Goal: Task Accomplishment & Management: Use online tool/utility

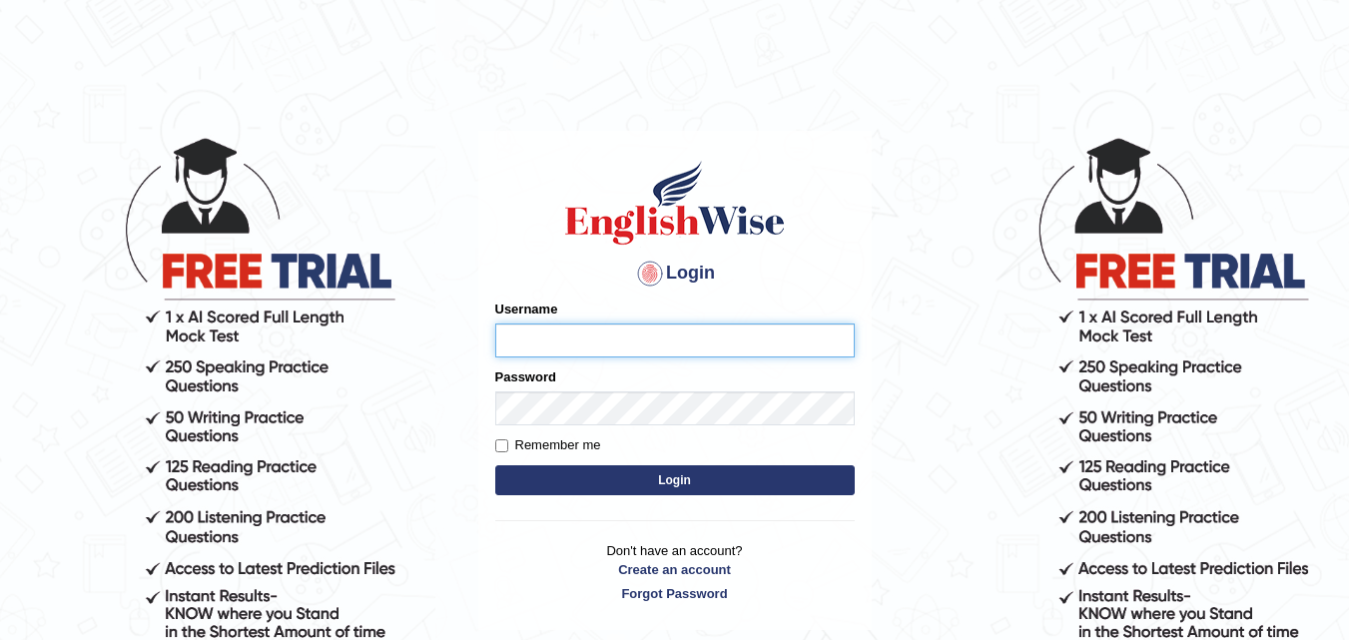
click at [524, 345] on input "Username" at bounding box center [674, 340] width 359 height 34
type input "4"
type input "0407970233"
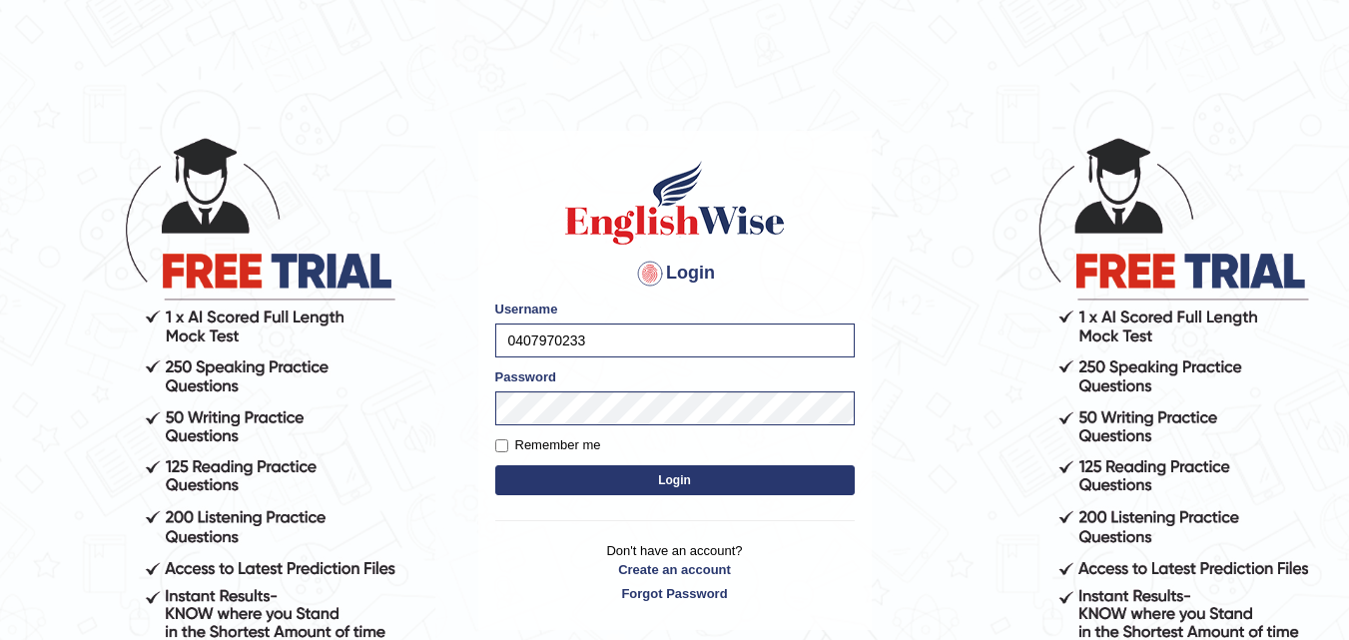
click at [543, 466] on button "Login" at bounding box center [674, 480] width 359 height 30
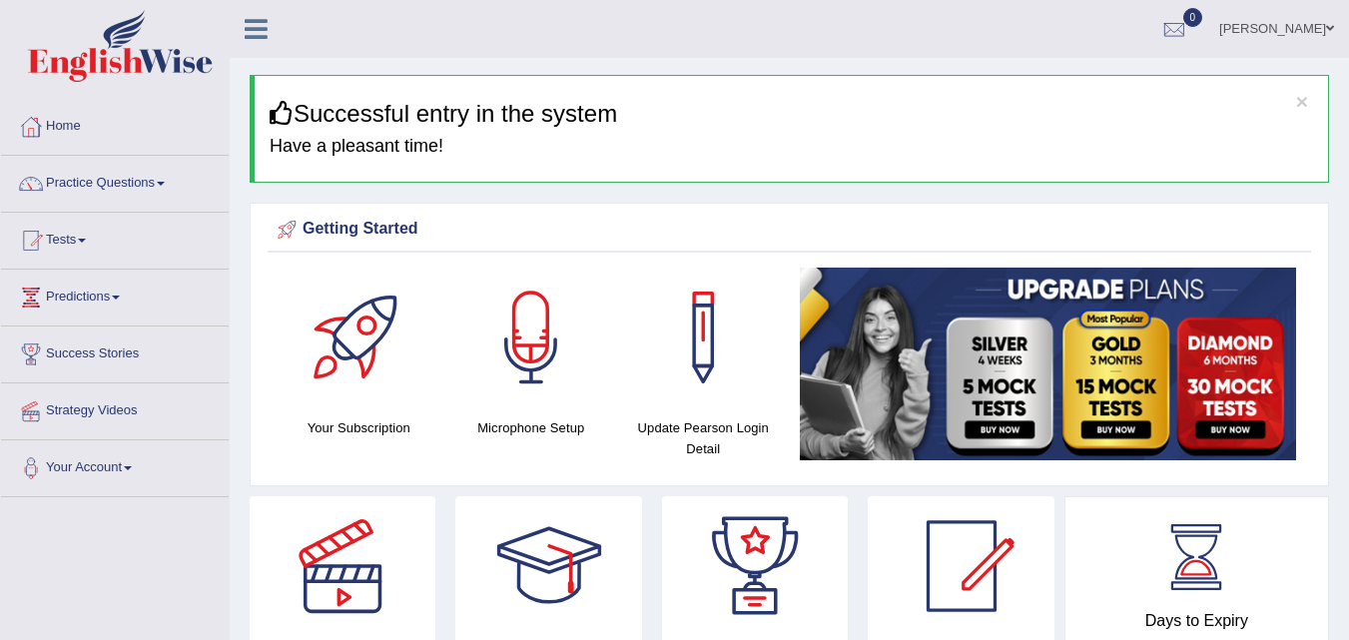
click at [147, 183] on link "Practice Questions" at bounding box center [115, 181] width 228 height 50
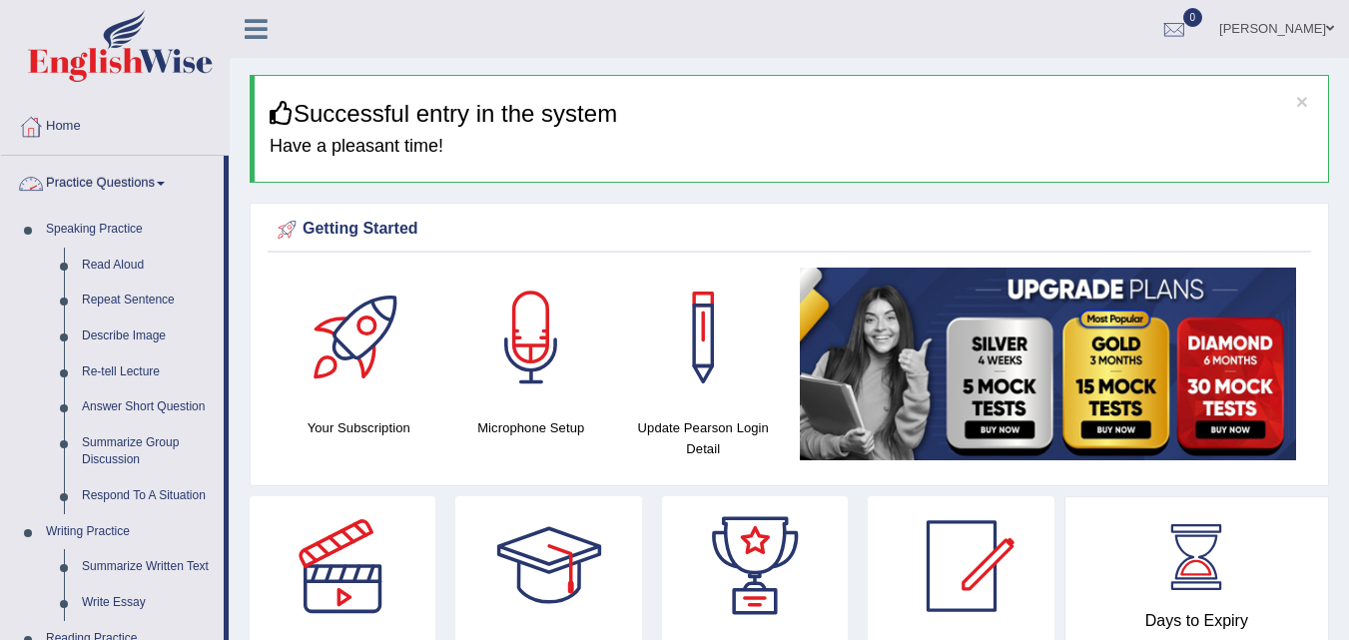
click at [981, 281] on img at bounding box center [1048, 364] width 497 height 193
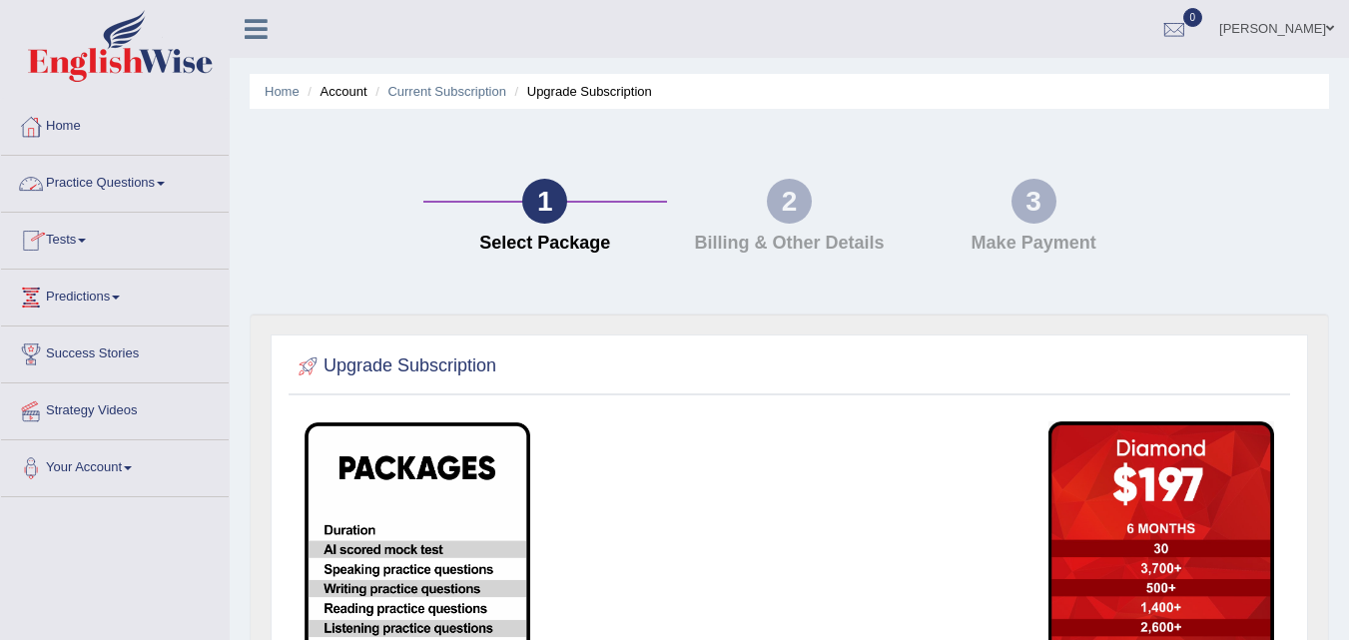
click at [156, 181] on link "Practice Questions" at bounding box center [115, 181] width 228 height 50
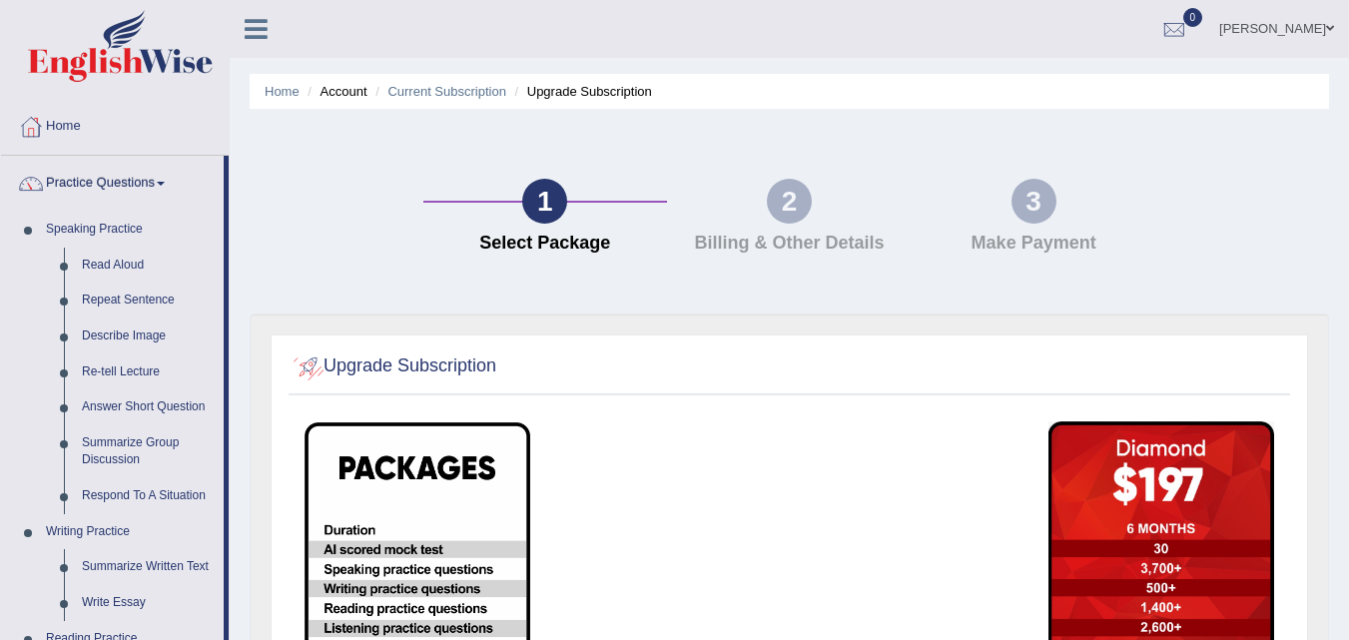
drag, startPoint x: 285, startPoint y: 263, endPoint x: 101, endPoint y: 112, distance: 238.4
click at [101, 112] on div "Toggle navigation Home Practice Questions Speaking Practice Read Aloud Repeat S…" at bounding box center [674, 537] width 1349 height 1075
click at [114, 92] on div at bounding box center [115, 49] width 230 height 98
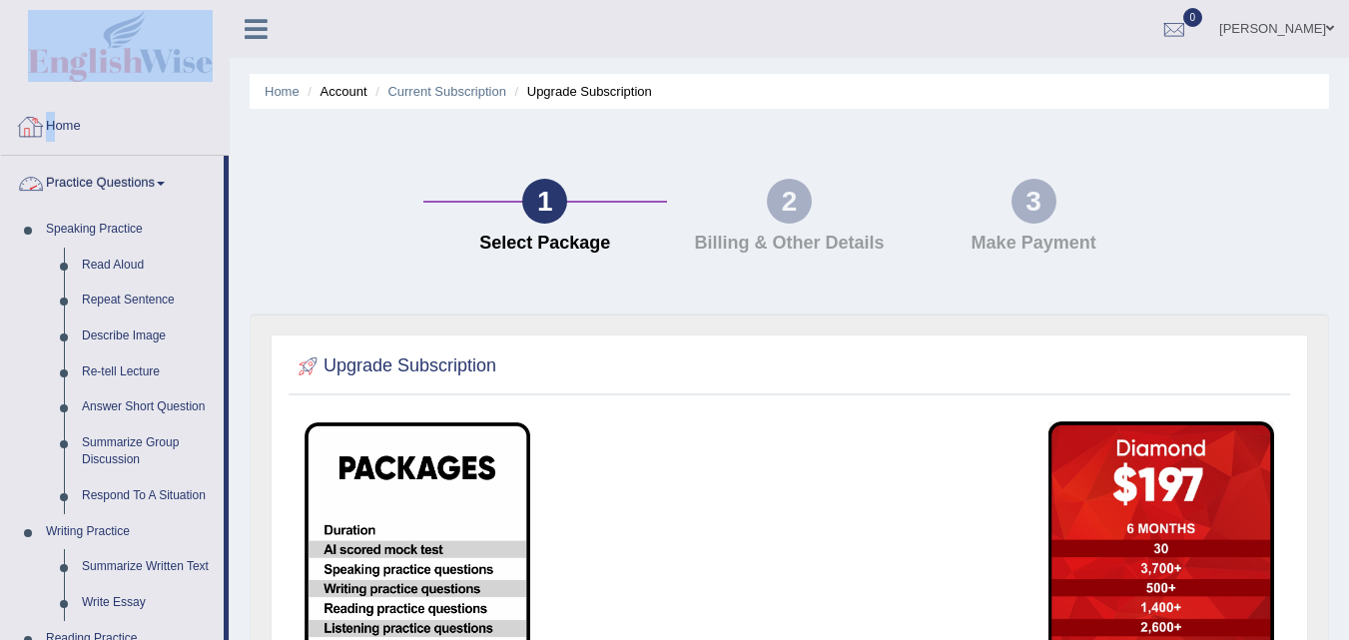
click at [114, 92] on div at bounding box center [115, 49] width 230 height 98
click at [127, 134] on link "Home" at bounding box center [115, 124] width 228 height 50
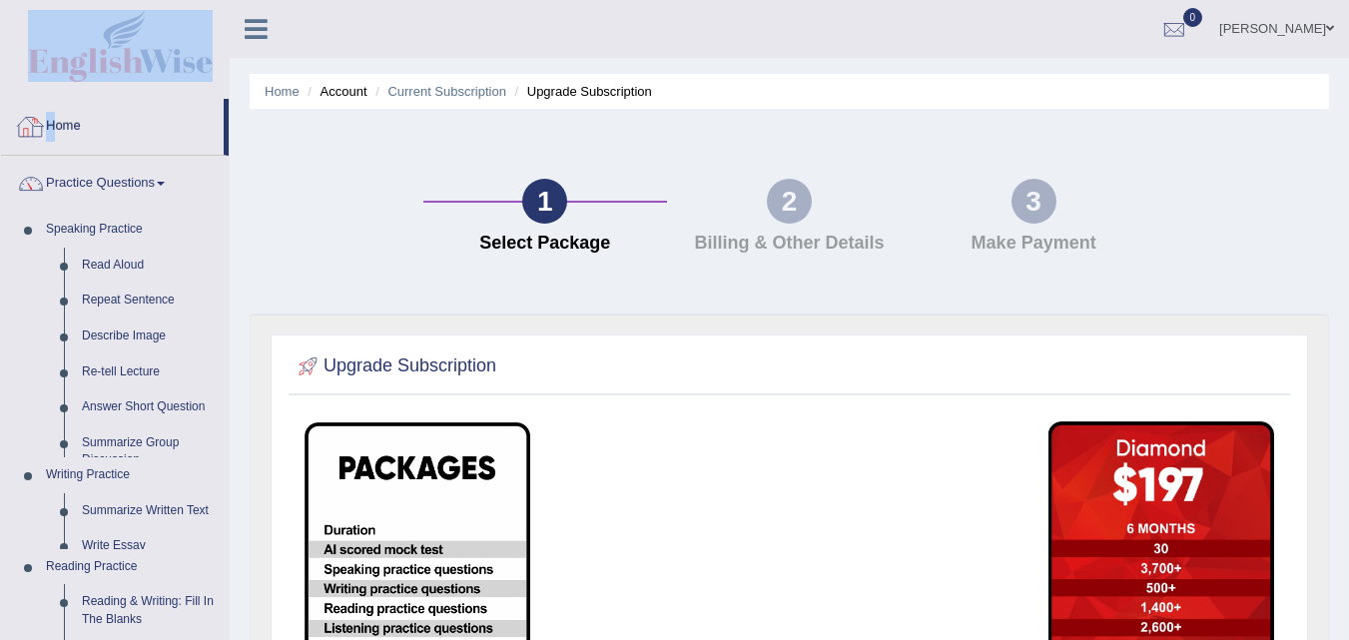
click at [127, 134] on link "Home" at bounding box center [112, 124] width 223 height 50
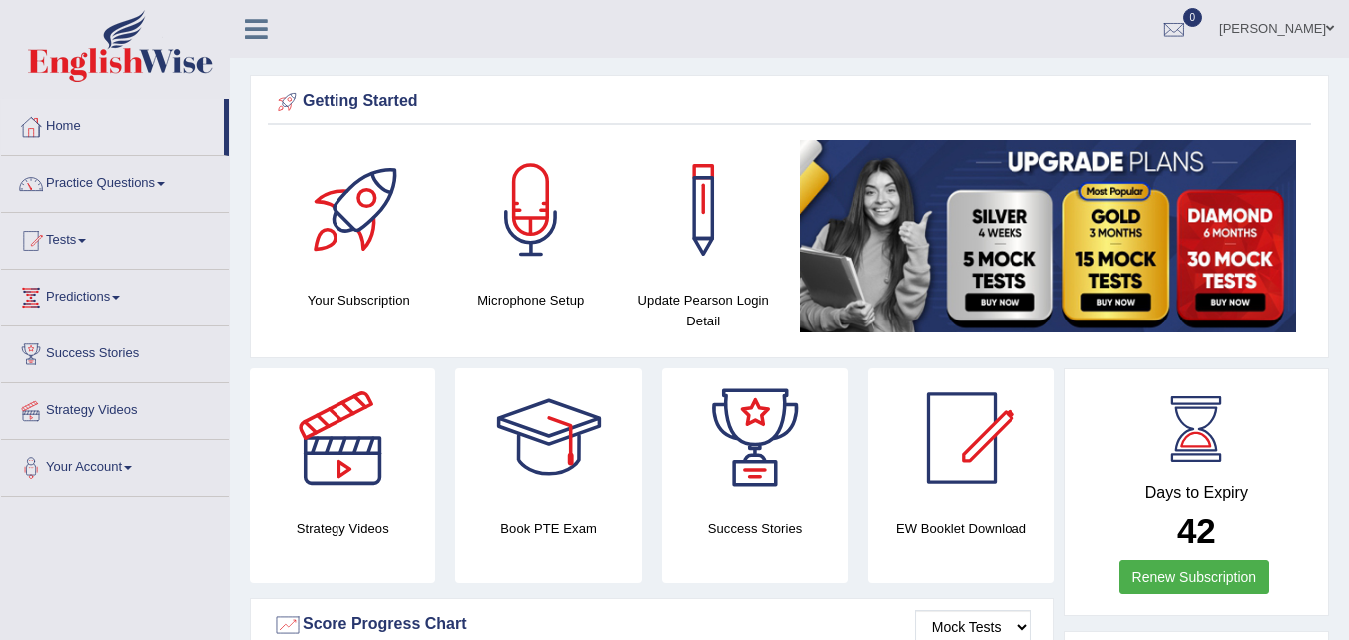
click at [71, 225] on link "Tests" at bounding box center [115, 238] width 228 height 50
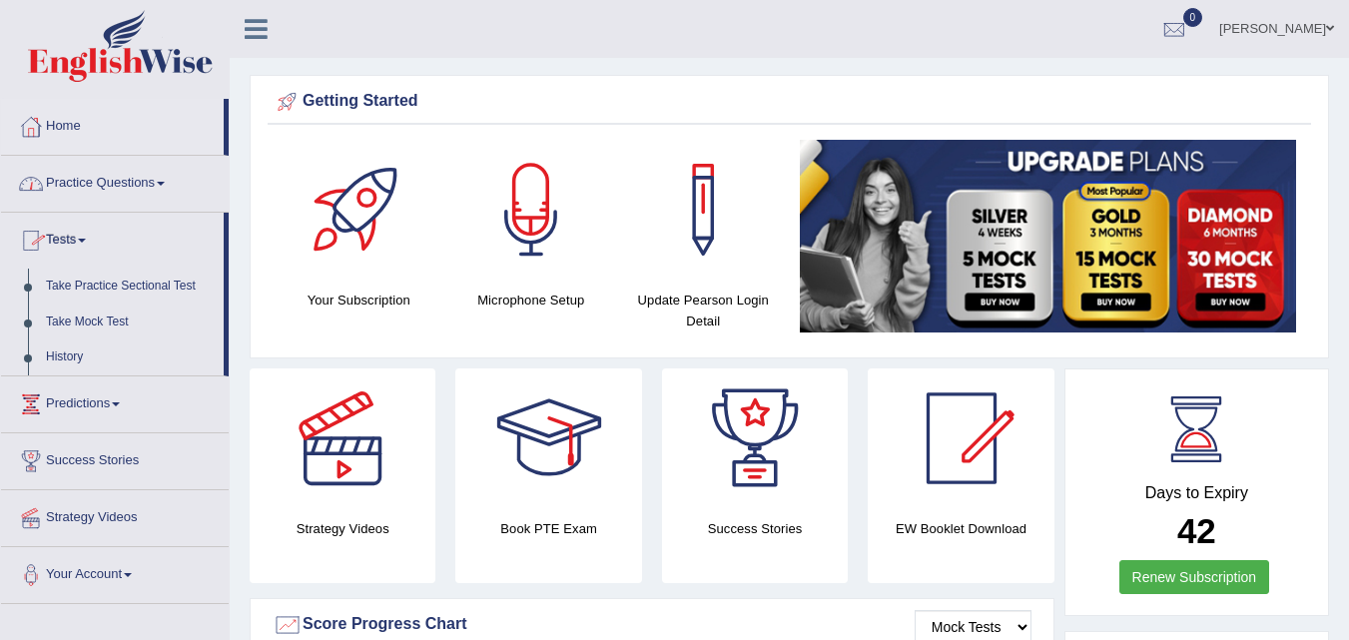
click at [161, 178] on link "Practice Questions" at bounding box center [115, 181] width 228 height 50
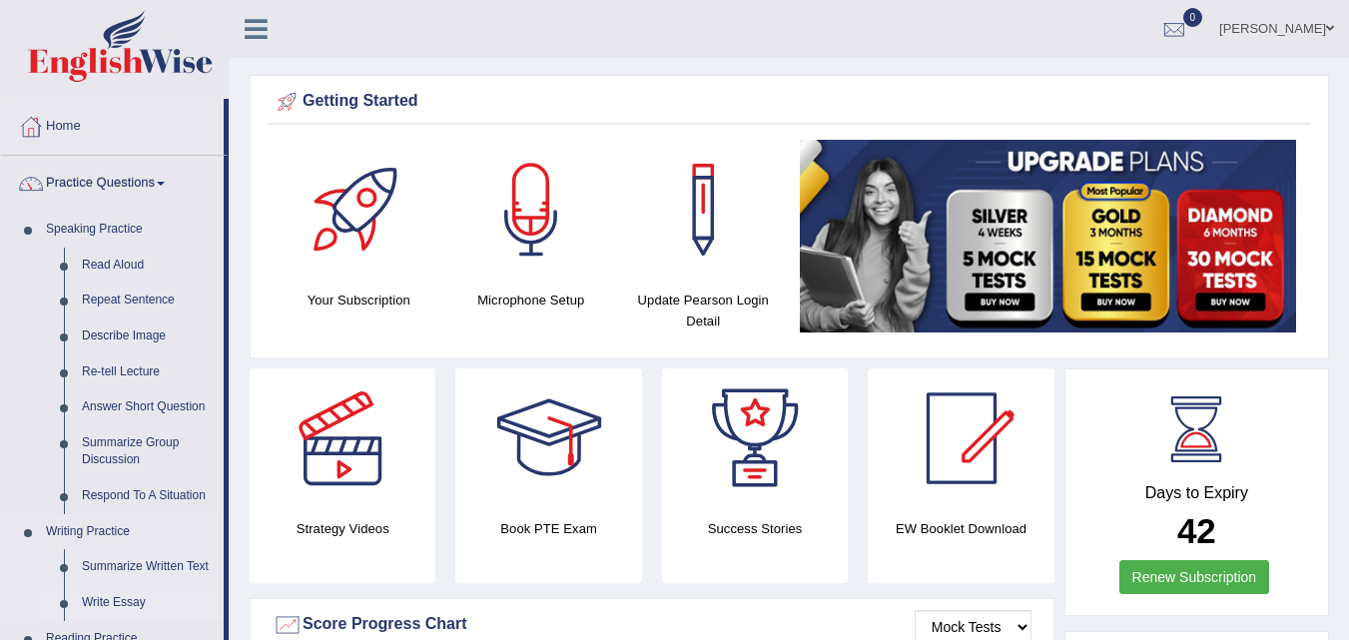
click at [110, 597] on link "Write Essay" at bounding box center [148, 603] width 151 height 36
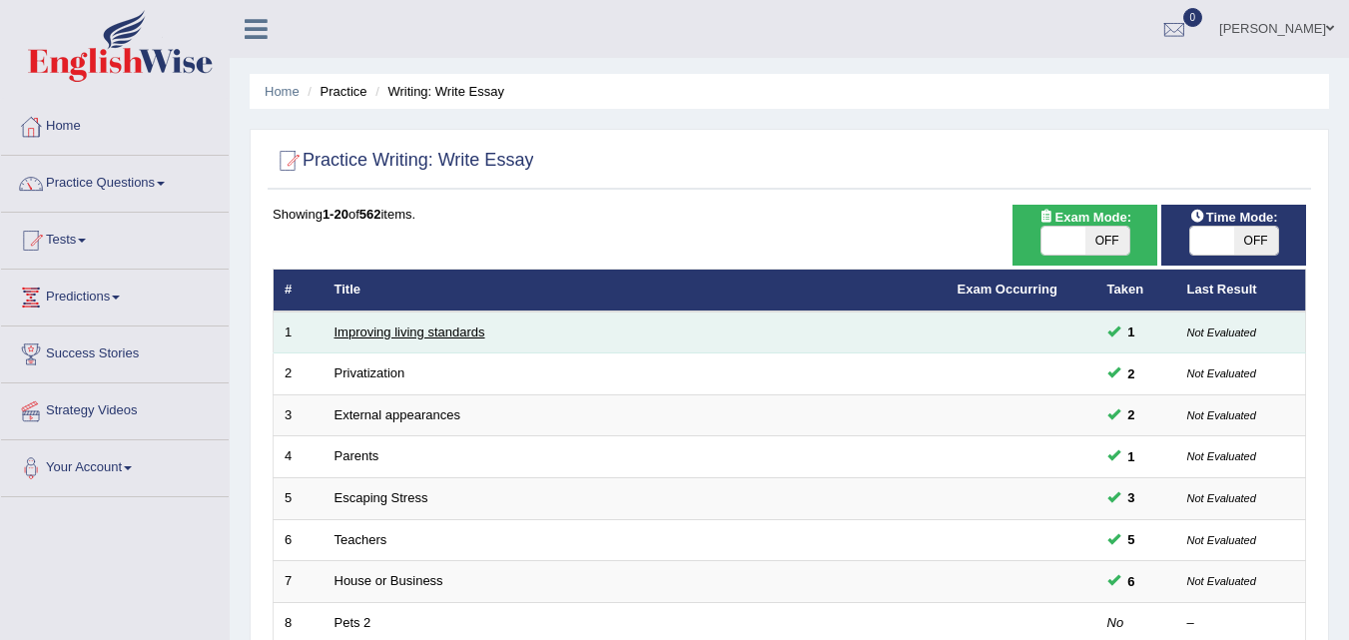
click at [413, 333] on link "Improving living standards" at bounding box center [409, 331] width 151 height 15
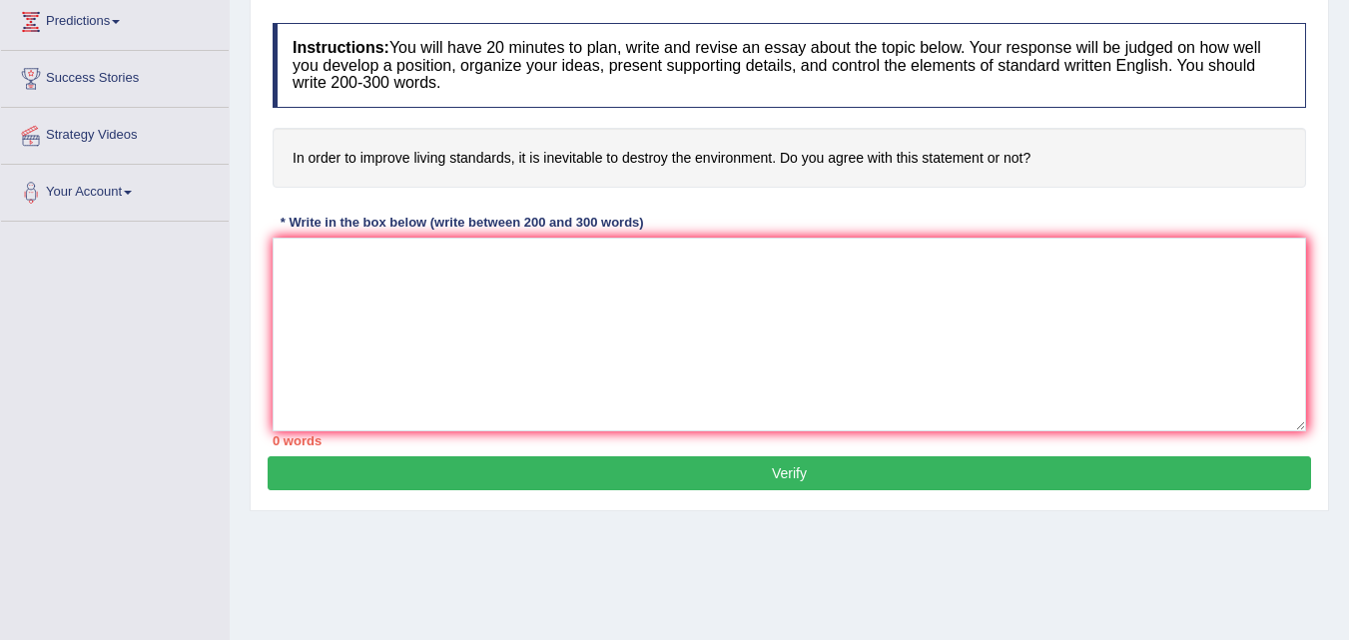
scroll to position [280, 0]
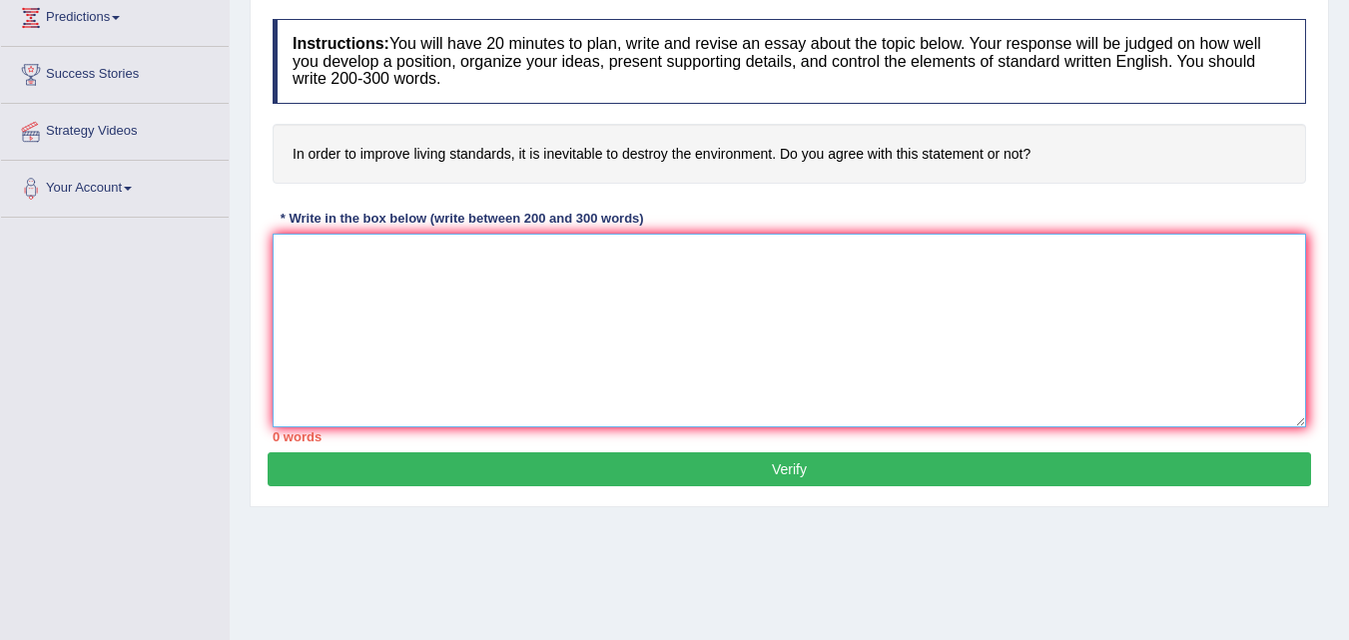
click at [406, 399] on textarea at bounding box center [789, 331] width 1033 height 194
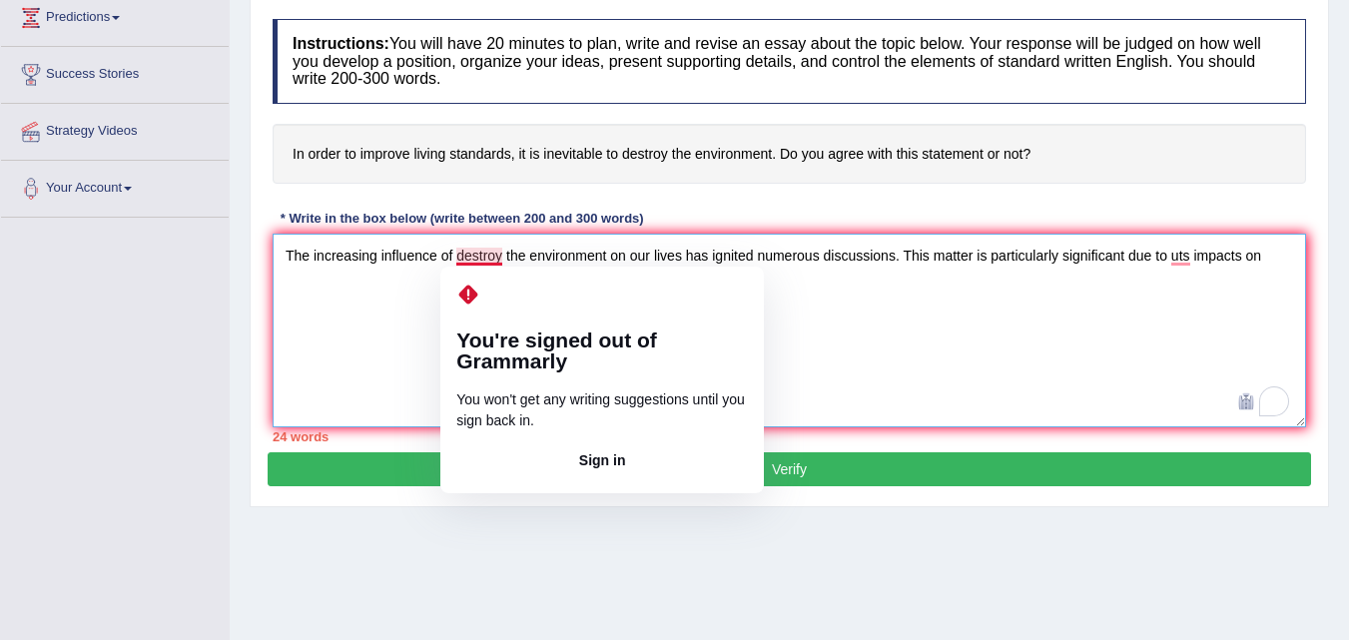
drag, startPoint x: 463, startPoint y: 301, endPoint x: 613, endPoint y: 308, distance: 149.9
click at [613, 308] on html "Toggle navigation Home Practice Questions Speaking Practice Read Aloud Repeat S…" at bounding box center [674, 40] width 1349 height 640
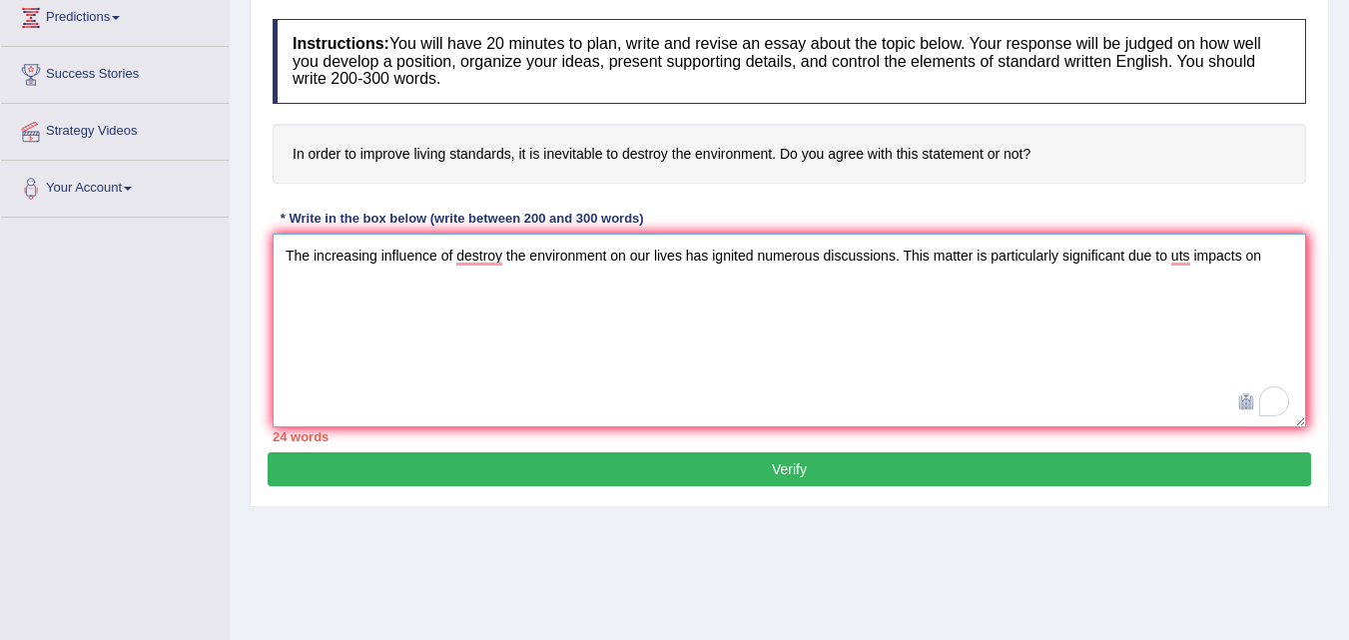
click at [761, 296] on textarea "The increasing influence of destroy the environment on our lives has ignited nu…" at bounding box center [789, 331] width 1033 height 194
click at [1197, 259] on textarea "The increasing influence of destroy the environment on our lives has ignited nu…" at bounding box center [789, 331] width 1033 height 194
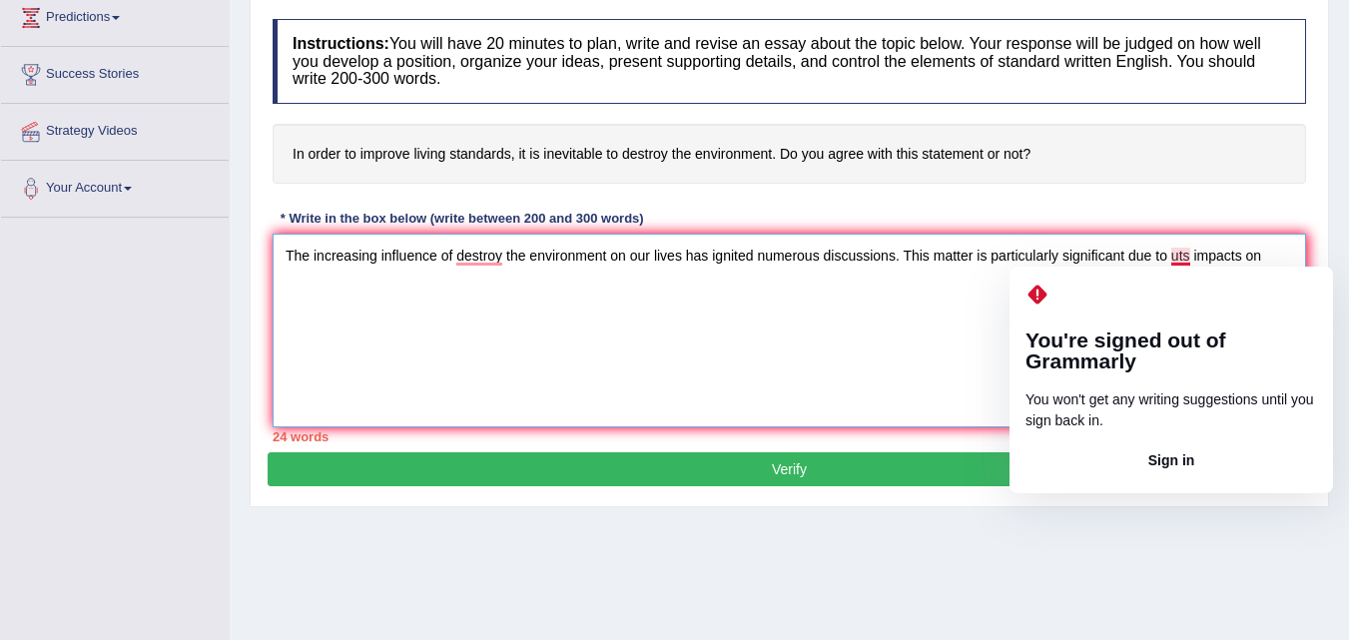
click at [1187, 251] on textarea "The increasing influence of destroy the environment on our lives has ignited nu…" at bounding box center [789, 331] width 1033 height 194
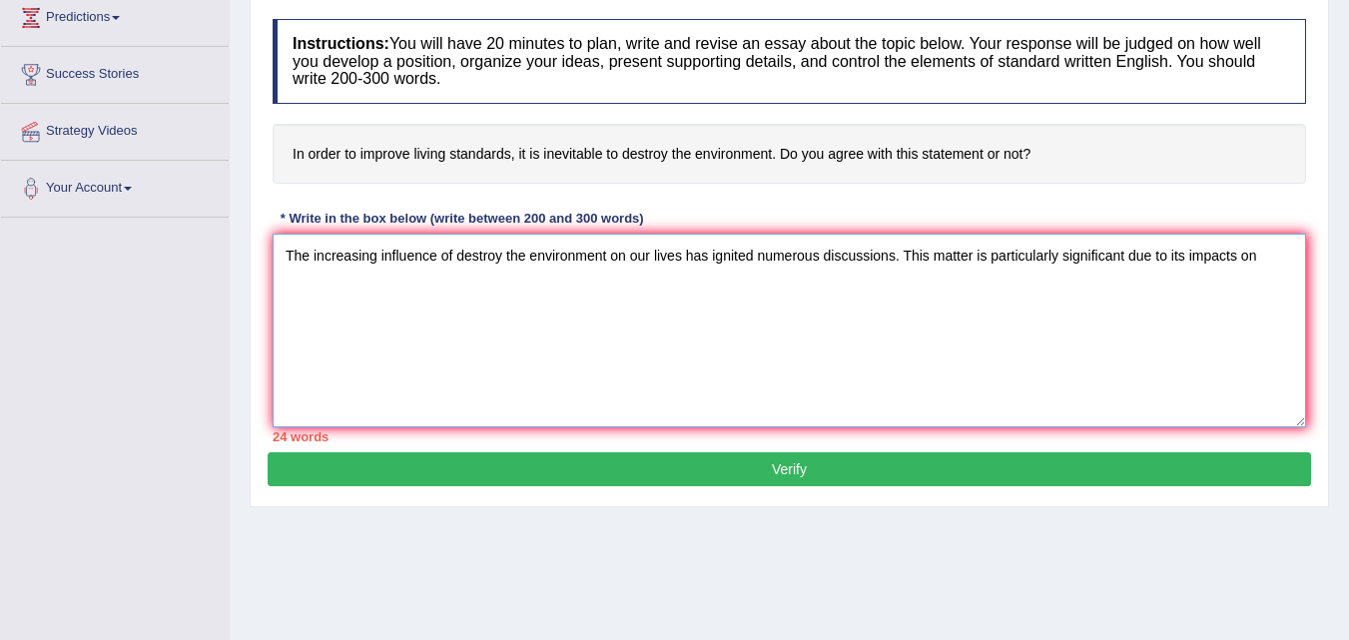
click at [1269, 256] on textarea "The increasing influence of destroy the environment on our lives has ignited nu…" at bounding box center [789, 331] width 1033 height 194
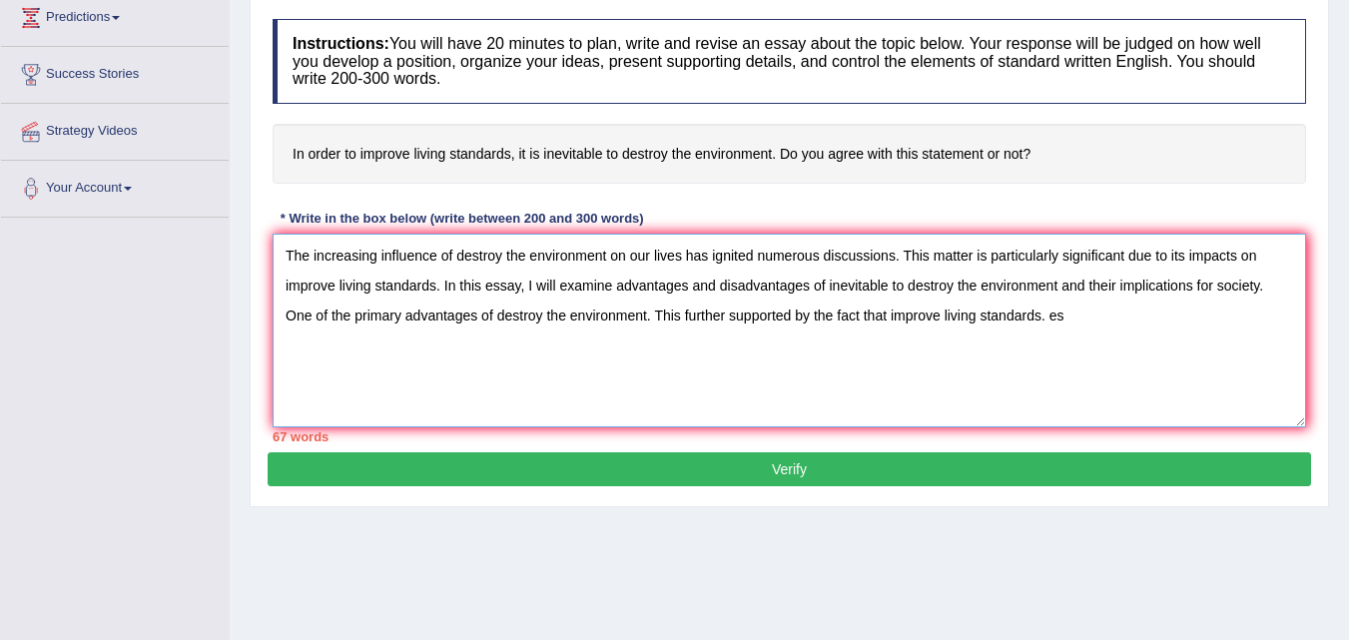
type textarea "The increasing influence of destroy the environment on our lives has ignited nu…"
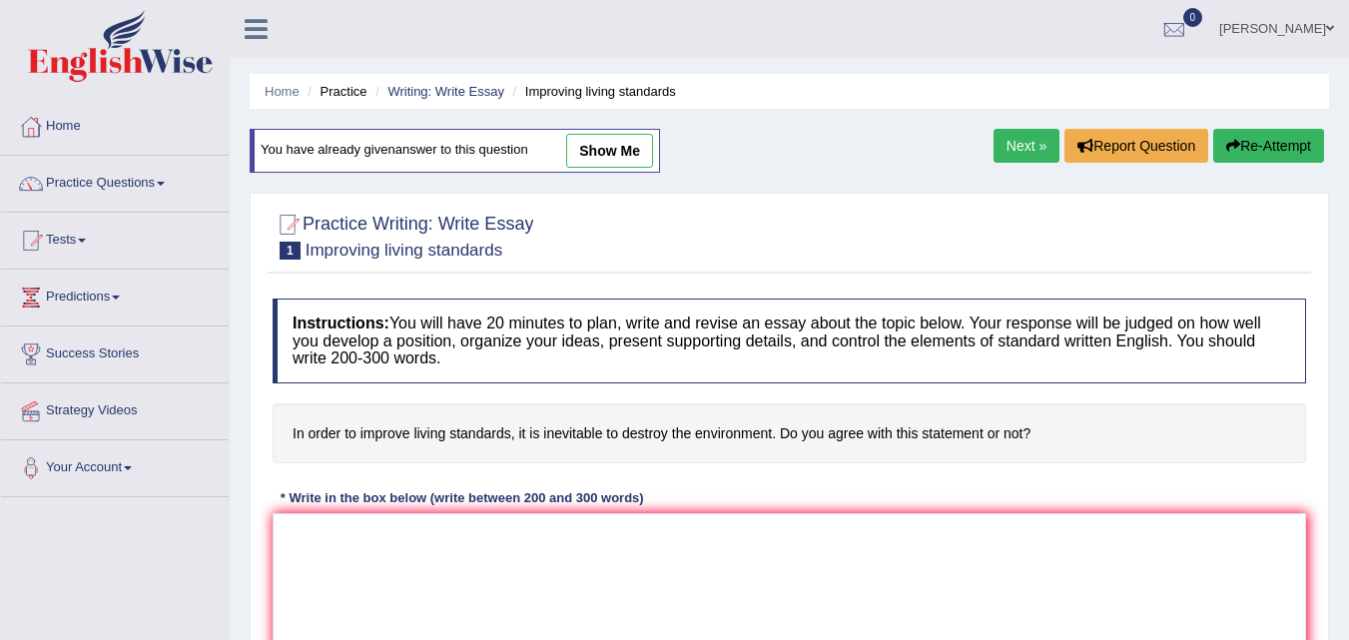
click at [634, 146] on link "show me" at bounding box center [609, 151] width 87 height 34
type textarea "Many people believe that improving our living standards requires using more nat…"
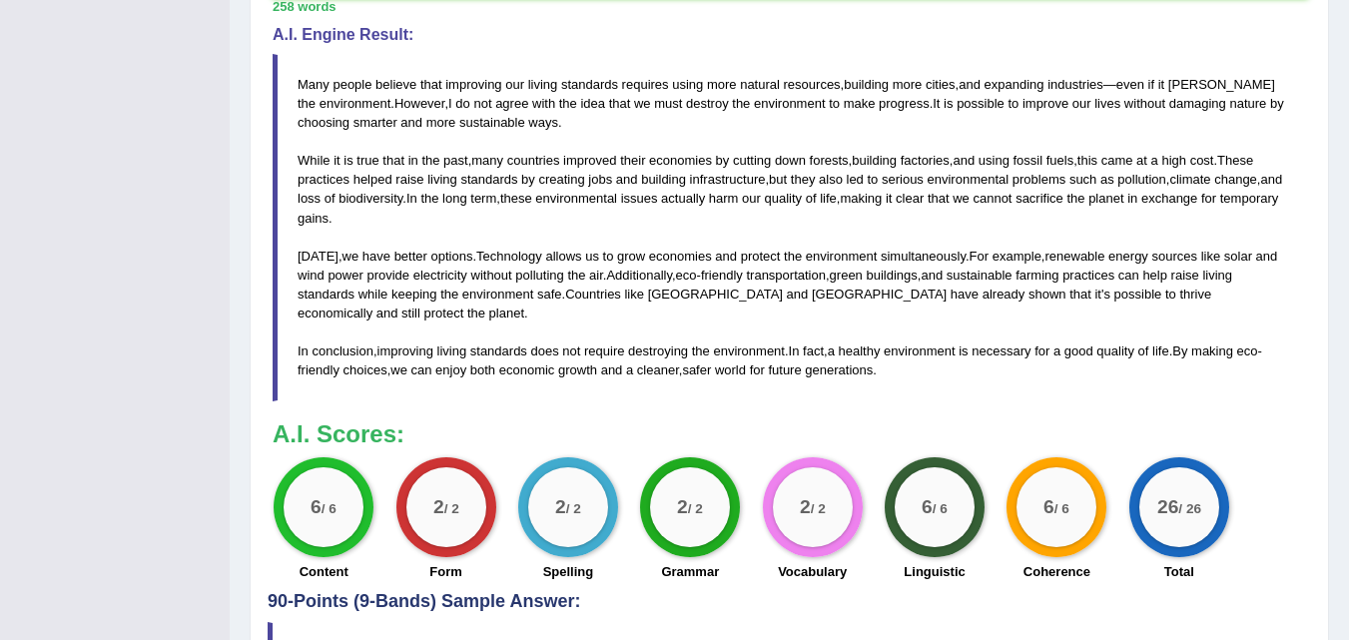
scroll to position [815, 0]
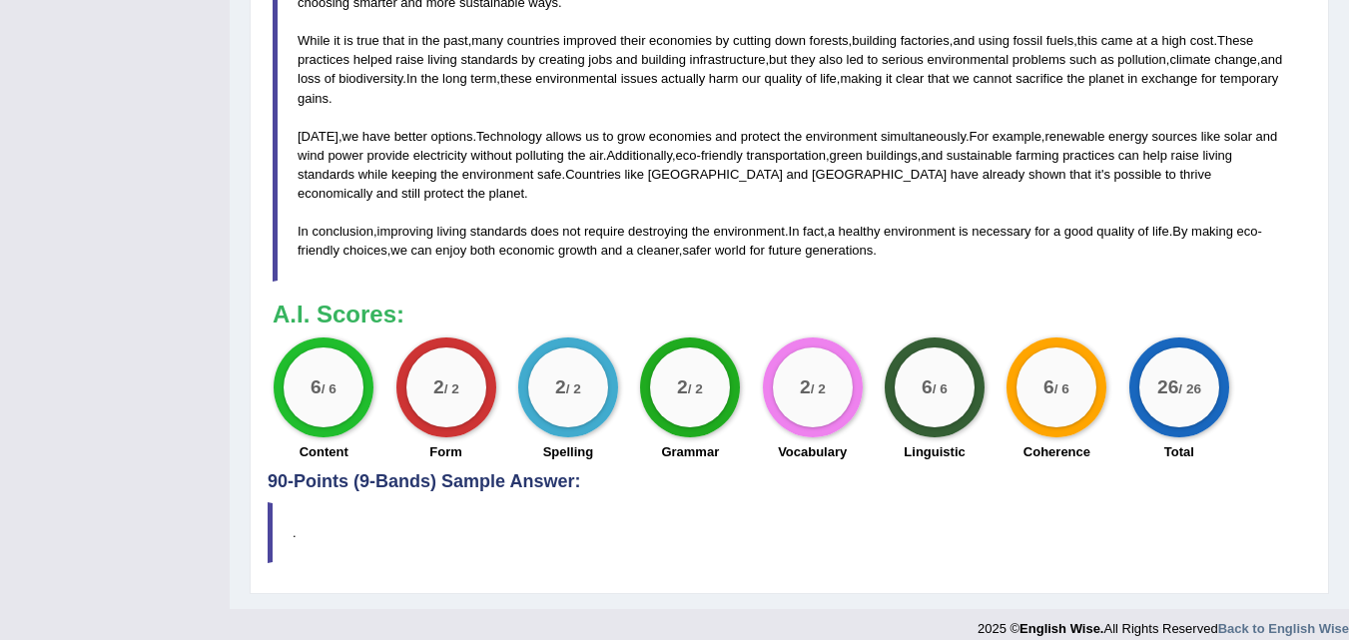
click at [457, 382] on div "2 / 2" at bounding box center [446, 387] width 80 height 80
click at [569, 394] on div "2 / 2" at bounding box center [568, 387] width 80 height 80
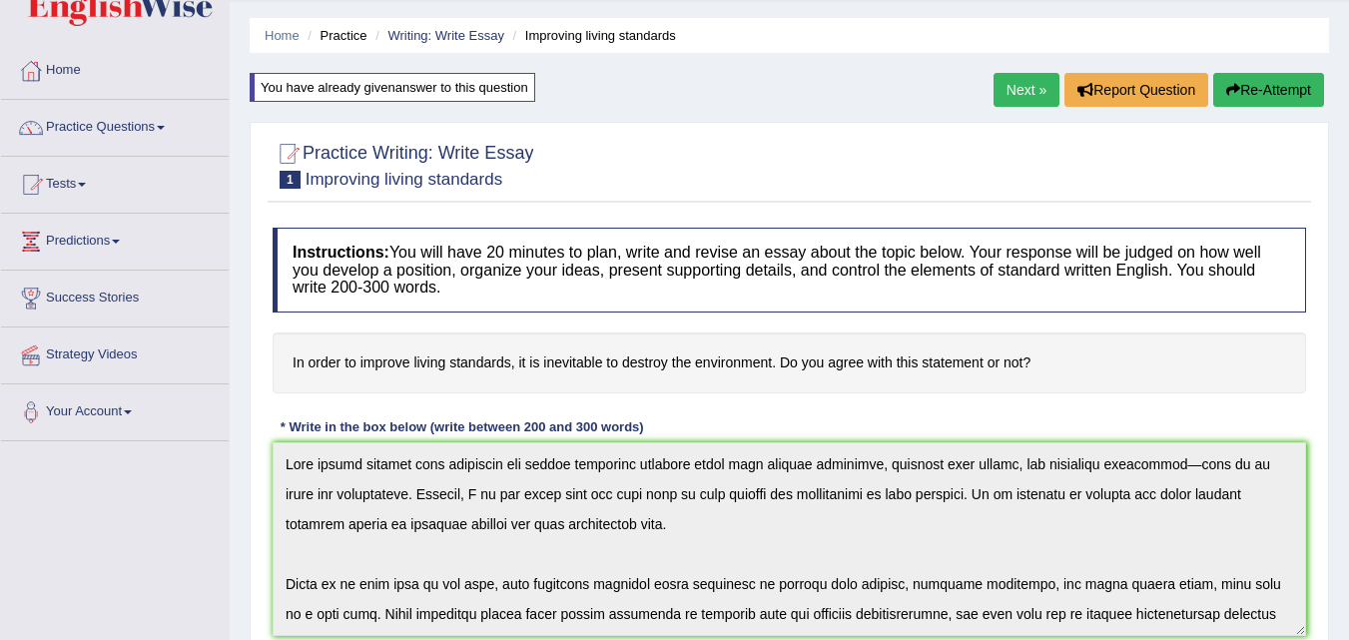
scroll to position [0, 0]
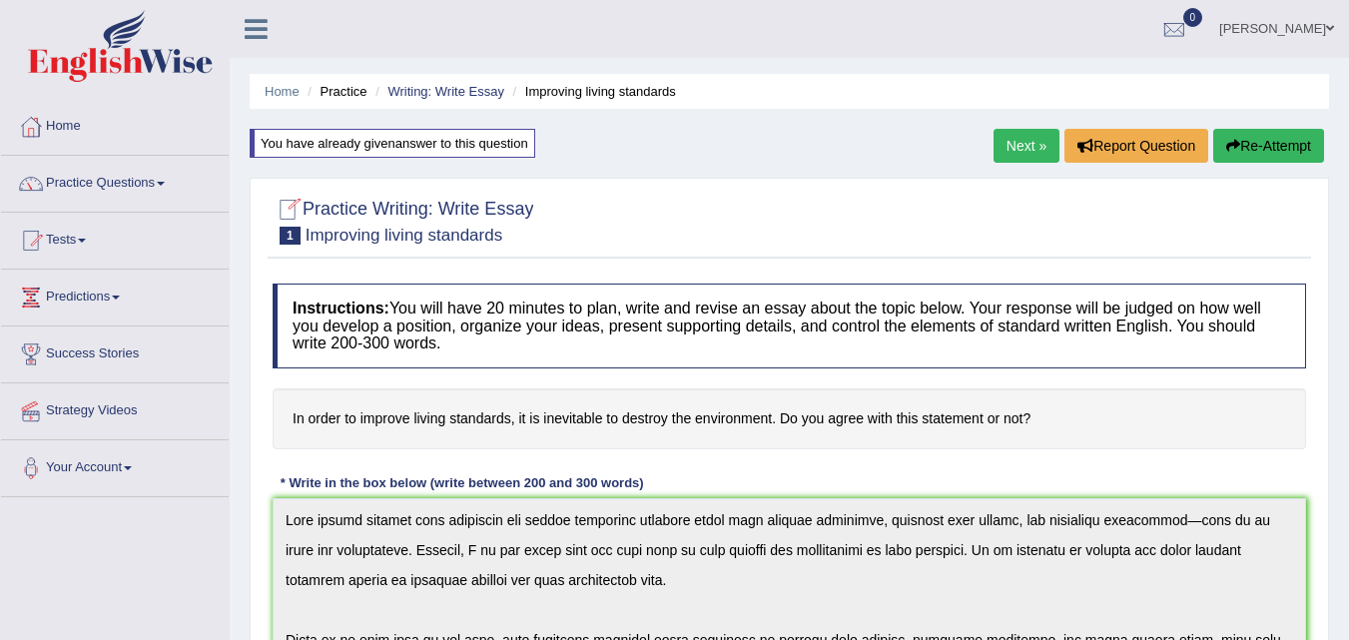
click at [286, 212] on div at bounding box center [288, 210] width 30 height 30
click at [120, 454] on link "Your Account" at bounding box center [115, 465] width 228 height 50
